Goal: Task Accomplishment & Management: Use online tool/utility

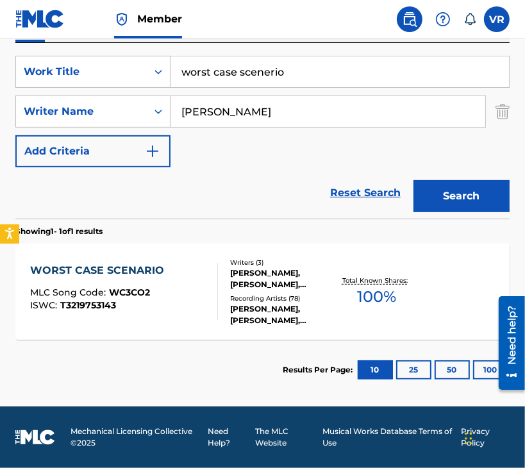
click at [88, 17] on div "Member" at bounding box center [98, 19] width 167 height 38
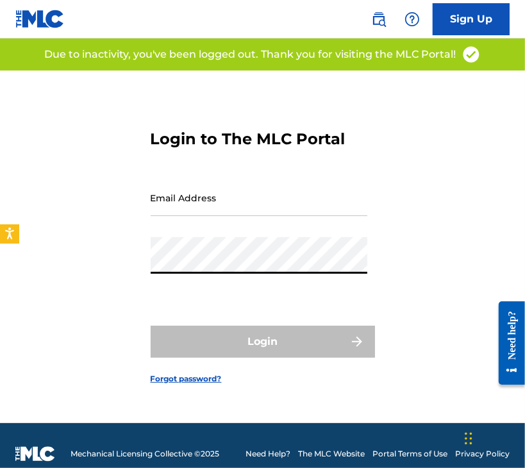
type input "[EMAIL_ADDRESS][DOMAIN_NAME]"
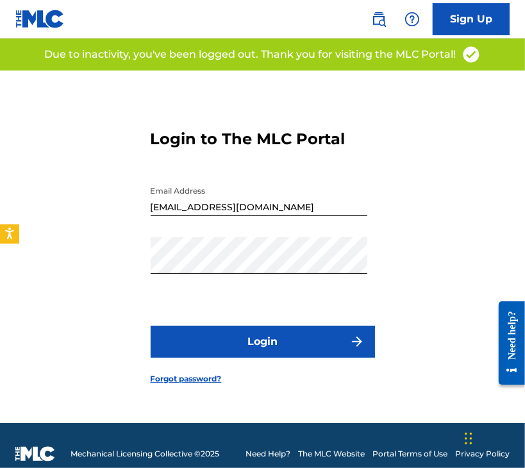
click at [172, 338] on button "Login" at bounding box center [263, 342] width 224 height 32
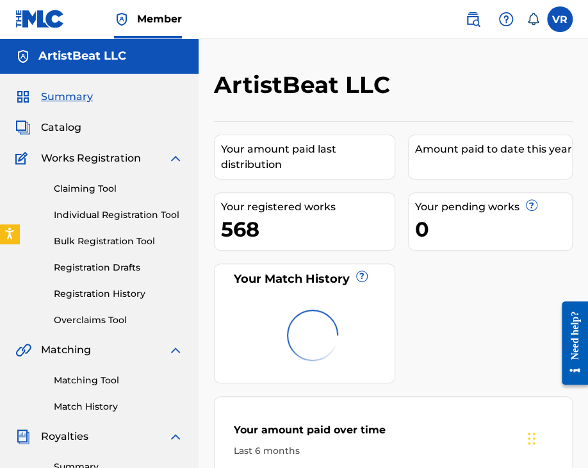
click at [72, 188] on link "Claiming Tool" at bounding box center [118, 188] width 129 height 13
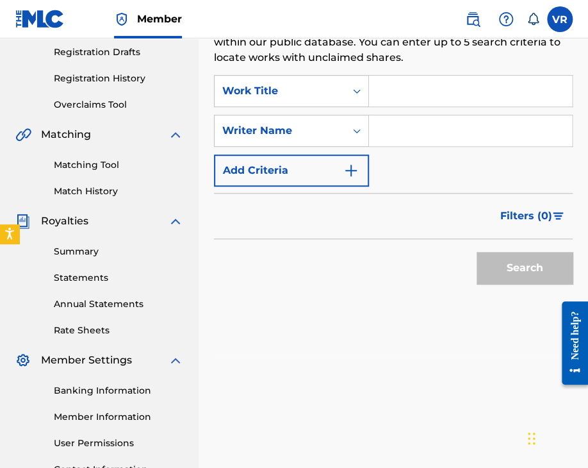
scroll to position [217, 0]
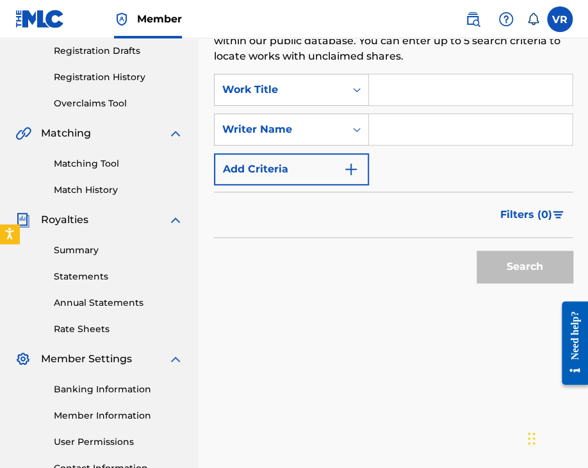
click at [244, 292] on div "Search Use the search fields below to locate works with unclaimed shares within…" at bounding box center [393, 178] width 359 height 351
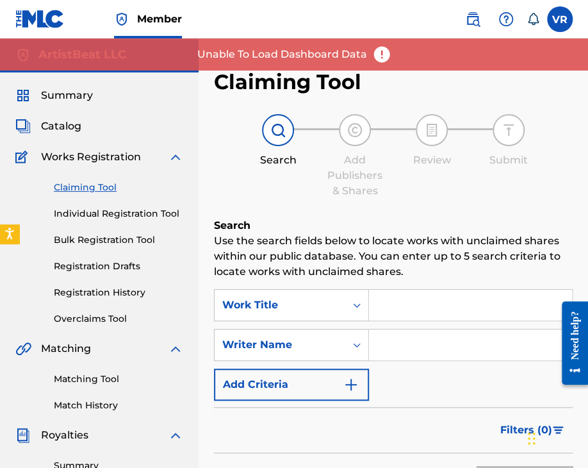
scroll to position [0, 0]
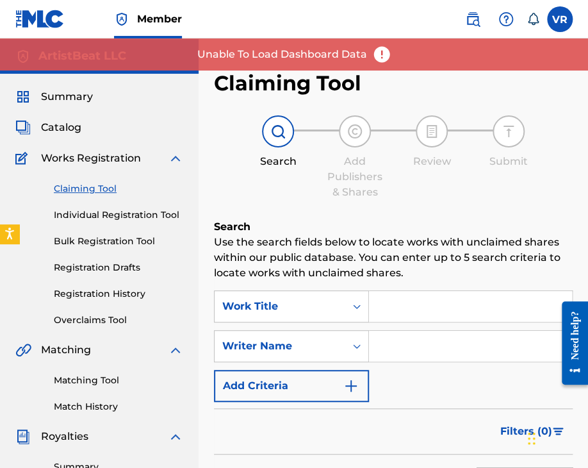
click at [49, 15] on img at bounding box center [39, 19] width 49 height 19
